Goal: Complete application form: Complete application form

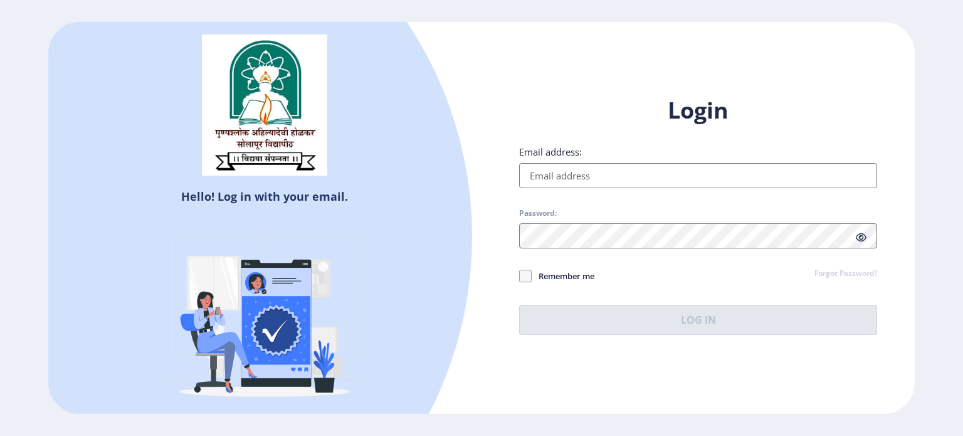
click at [588, 180] on input "Email address:" at bounding box center [698, 175] width 358 height 25
type input "[EMAIL_ADDRESS][DOMAIN_NAME]"
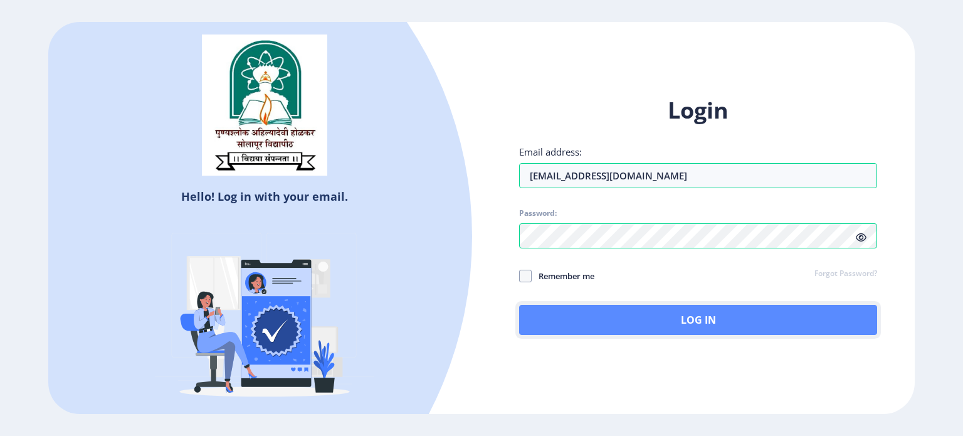
click at [689, 323] on button "Log In" at bounding box center [698, 320] width 358 height 30
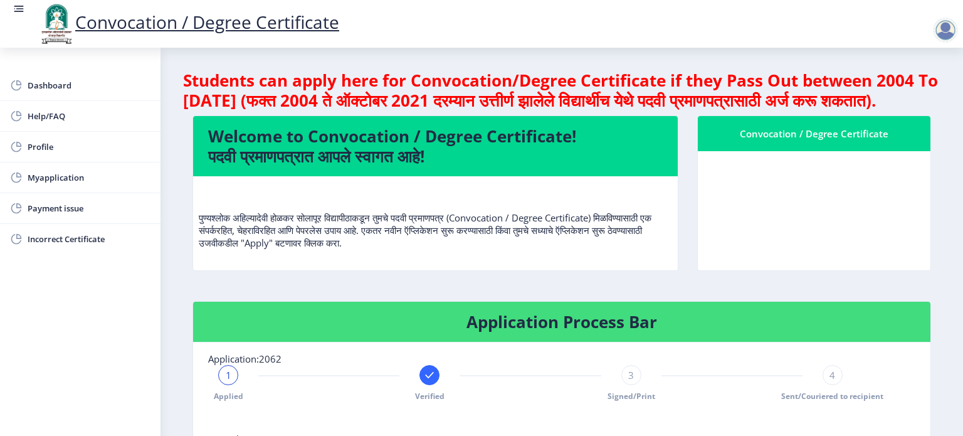
click at [20, 13] on rect at bounding box center [19, 9] width 13 height 13
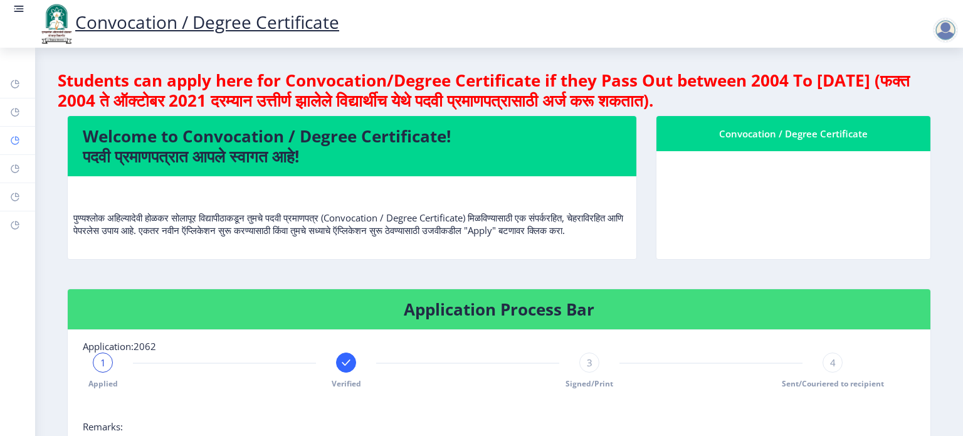
click at [18, 137] on icon at bounding box center [17, 138] width 4 height 4
select select
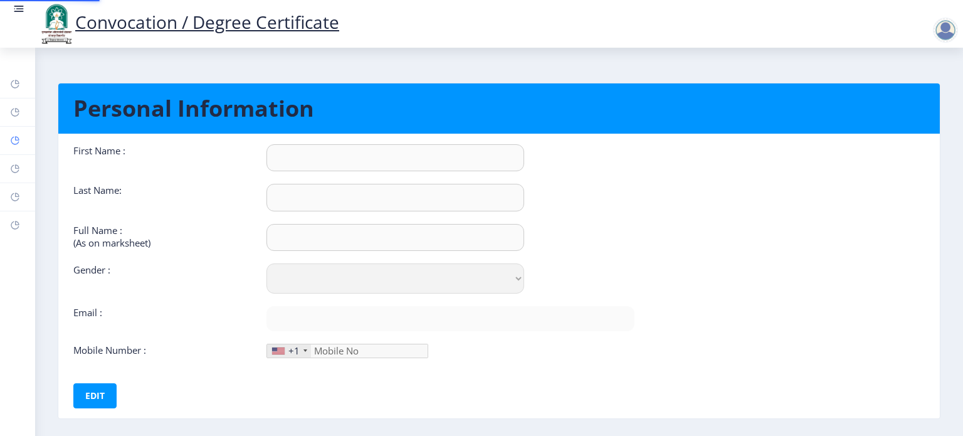
type input "Dinesh"
type input "[PERSON_NAME]"
select select "[DEMOGRAPHIC_DATA]"
type input "[EMAIL_ADDRESS][DOMAIN_NAME]"
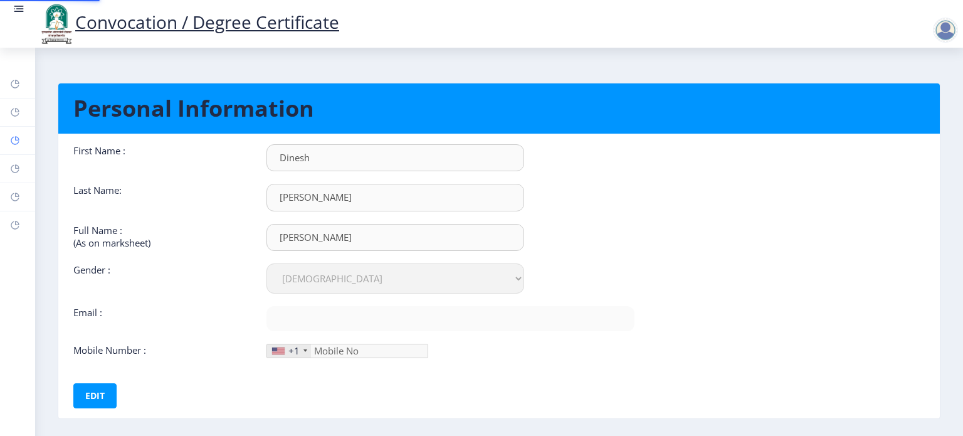
type input "8421606283"
click at [13, 169] on rect at bounding box center [15, 169] width 10 height 10
